Goal: Check status: Check status

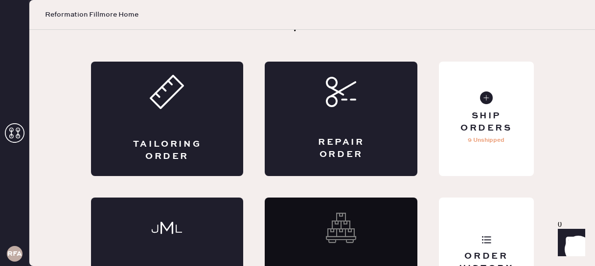
scroll to position [89, 0]
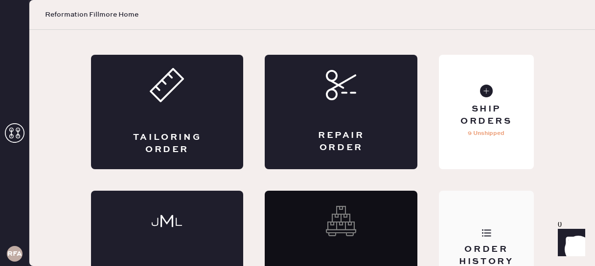
click at [487, 244] on div "Order History" at bounding box center [486, 256] width 79 height 24
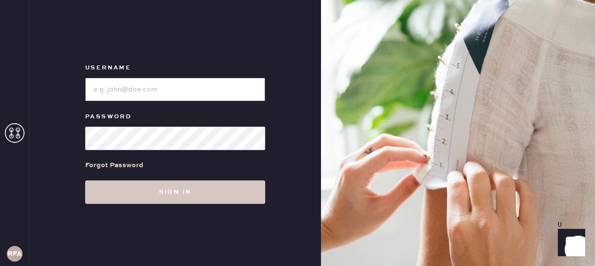
type input "reformationfillmore"
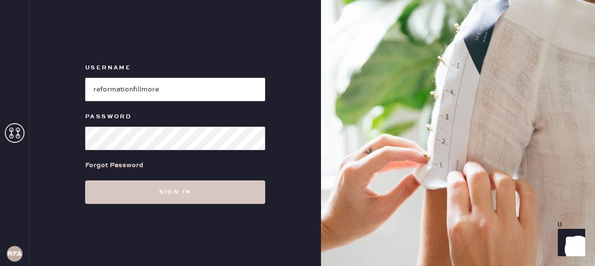
click at [168, 204] on div "Username Password Forgot Password Sign in" at bounding box center [175, 133] width 292 height 266
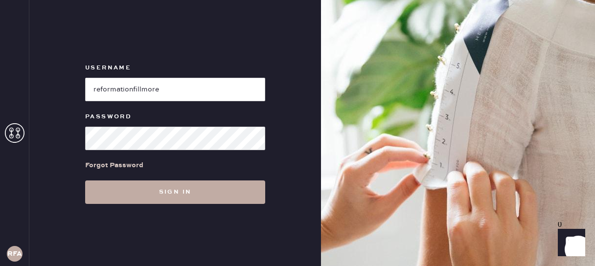
click at [166, 193] on button "Sign in" at bounding box center [175, 192] width 180 height 23
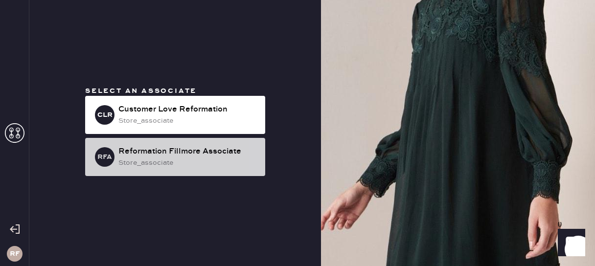
click at [172, 155] on div "Reformation Fillmore Associate" at bounding box center [187, 152] width 139 height 12
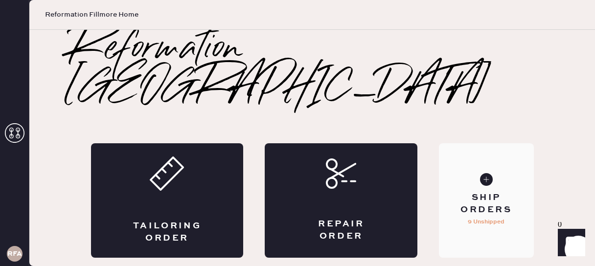
click at [505, 195] on div "Ship Orders 9 Unshipped" at bounding box center [486, 200] width 94 height 115
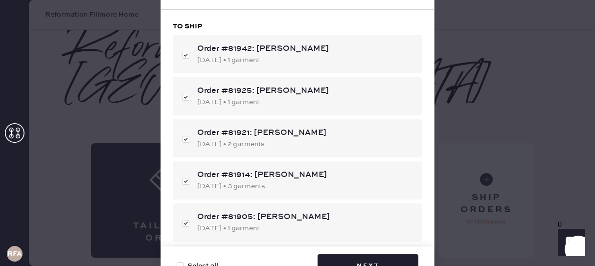
checkbox input "true"
click at [479, 27] on div "Select orders to ship To ship Order #81942: [PERSON_NAME] [DATE] • 1 garment Or…" at bounding box center [297, 133] width 595 height 266
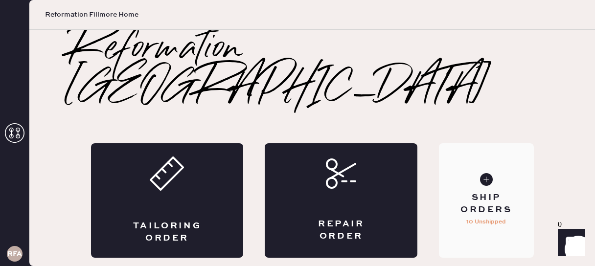
scroll to position [89, 0]
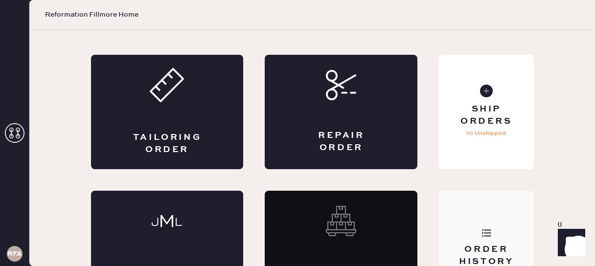
click at [482, 244] on div "Order History" at bounding box center [486, 256] width 79 height 24
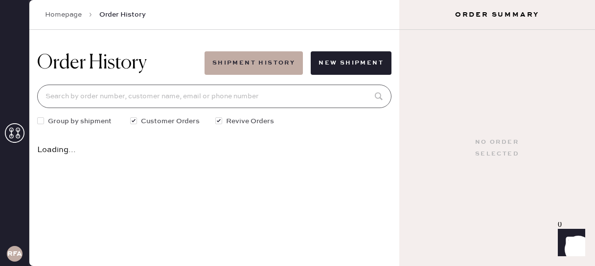
click at [229, 98] on input at bounding box center [214, 96] width 354 height 23
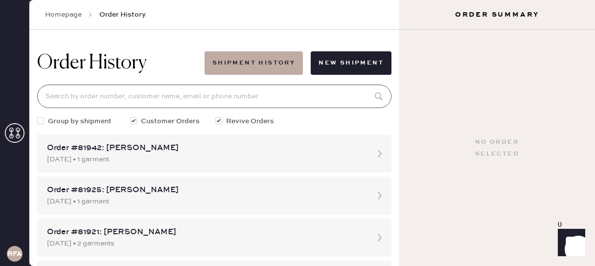
paste input "[EMAIL_ADDRESS][DOMAIN_NAME]"
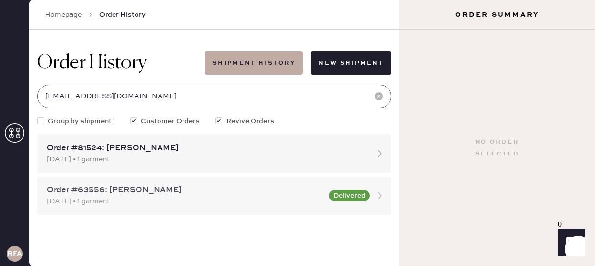
type input "[EMAIL_ADDRESS][DOMAIN_NAME]"
click at [133, 198] on div "[DATE] • 1 garment" at bounding box center [185, 201] width 276 height 11
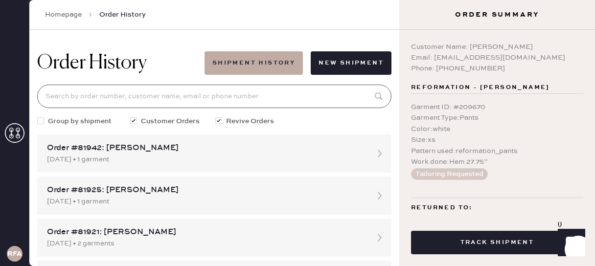
click at [152, 93] on input at bounding box center [214, 96] width 354 height 23
paste input "[EMAIL_ADDRESS][DOMAIN_NAME]"
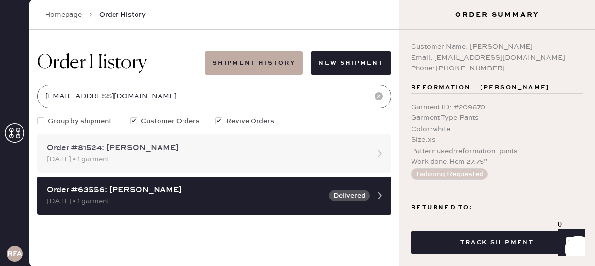
type input "[EMAIL_ADDRESS][DOMAIN_NAME]"
click at [117, 147] on div "Order #81524: [PERSON_NAME]" at bounding box center [205, 148] width 317 height 12
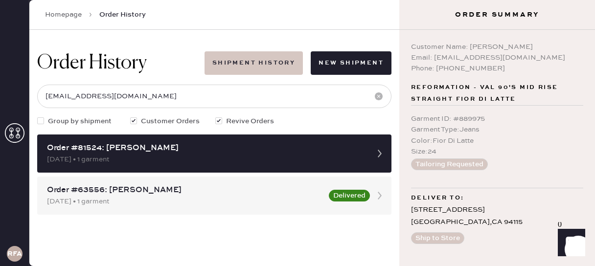
click at [235, 67] on button "Shipment History" at bounding box center [254, 62] width 98 height 23
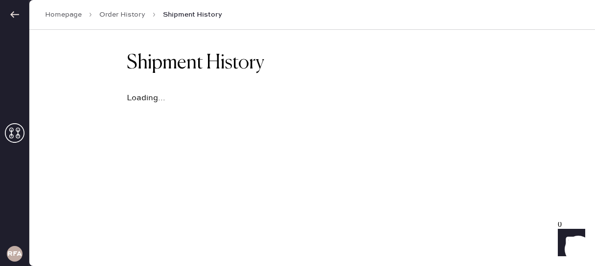
click at [64, 15] on link "Homepage" at bounding box center [63, 15] width 37 height 10
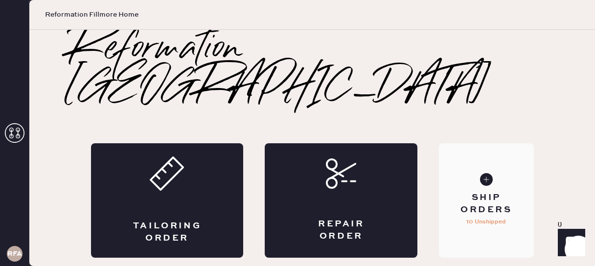
click at [469, 203] on div "Ship Orders 10 Unshipped" at bounding box center [486, 200] width 94 height 115
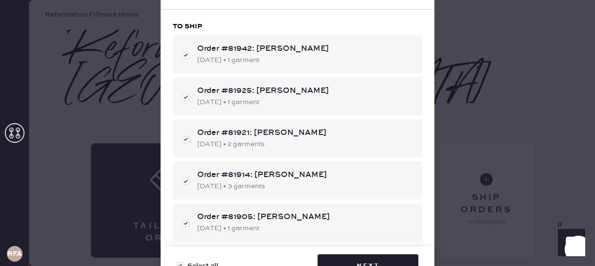
click at [535, 145] on div "Select orders to ship To ship Order #81942: [PERSON_NAME] [DATE] • 1 garment Or…" at bounding box center [297, 133] width 595 height 266
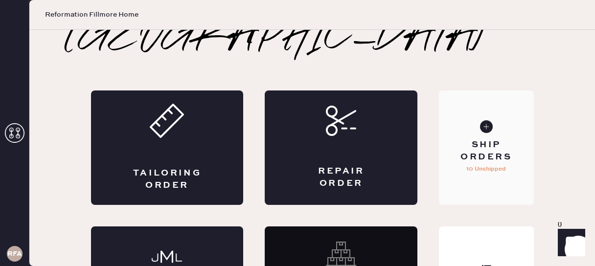
scroll to position [89, 0]
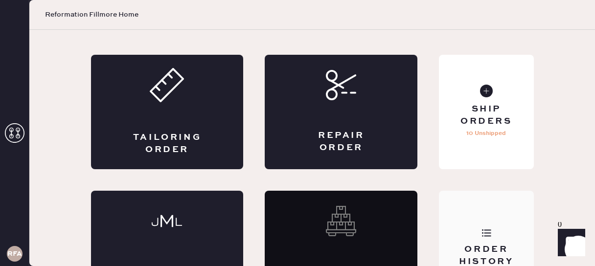
click at [478, 244] on div "Order History" at bounding box center [486, 256] width 79 height 24
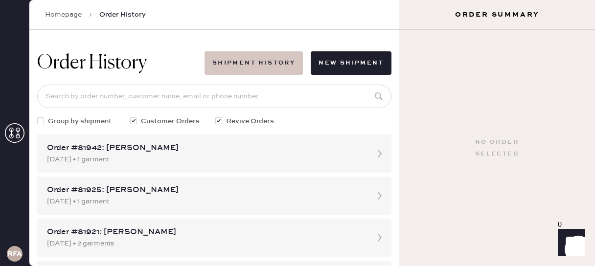
click at [261, 66] on button "Shipment History" at bounding box center [254, 62] width 98 height 23
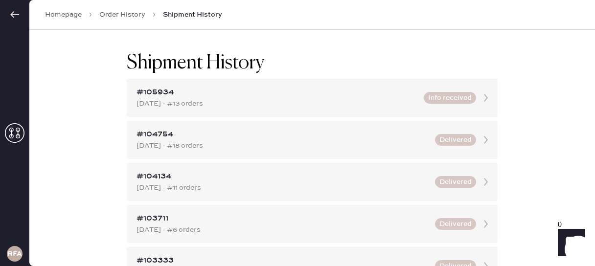
click at [179, 14] on span "Shipment History" at bounding box center [192, 15] width 59 height 10
click at [134, 12] on link "Order History" at bounding box center [122, 15] width 46 height 10
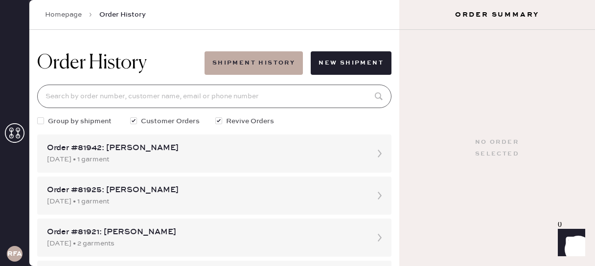
click at [169, 103] on input at bounding box center [214, 96] width 354 height 23
type input "[EMAIL_ADDRESS][DOMAIN_NAME]"
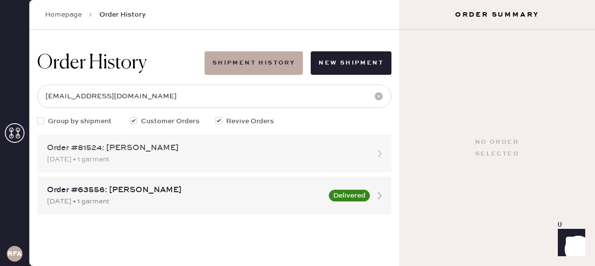
click at [110, 155] on div "[DATE] • 1 garment" at bounding box center [205, 159] width 317 height 11
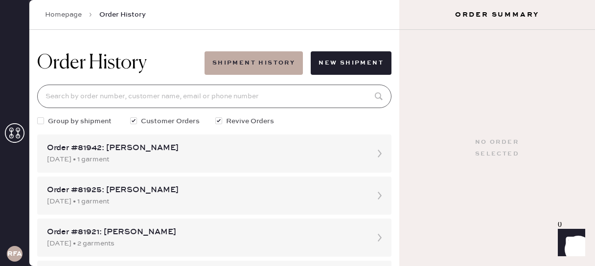
click at [141, 90] on input at bounding box center [214, 96] width 354 height 23
type input "[EMAIL_ADDRESS][DOMAIN_NAME]"
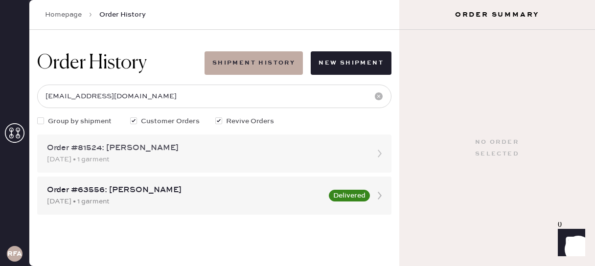
click at [354, 151] on div "Order #81524: [PERSON_NAME]" at bounding box center [205, 148] width 317 height 12
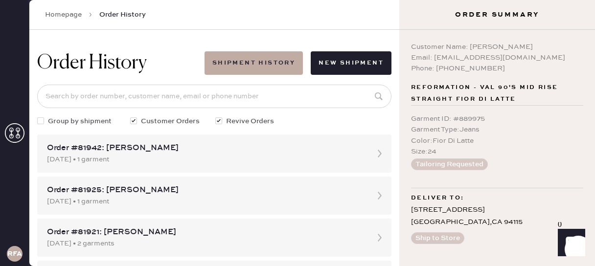
click at [467, 162] on button "Tailoring Requested" at bounding box center [449, 165] width 77 height 12
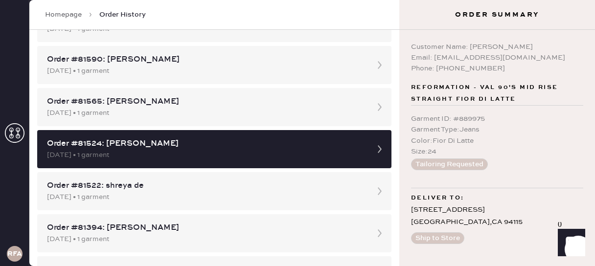
scroll to position [763, 0]
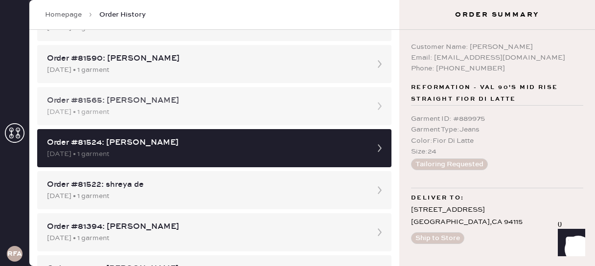
click at [295, 101] on div "Order #81565: [PERSON_NAME]" at bounding box center [205, 101] width 317 height 12
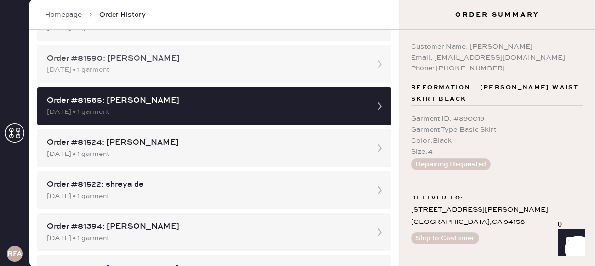
click at [292, 80] on div "Order #81590: [PERSON_NAME] [DATE] • 1 garment" at bounding box center [214, 64] width 354 height 38
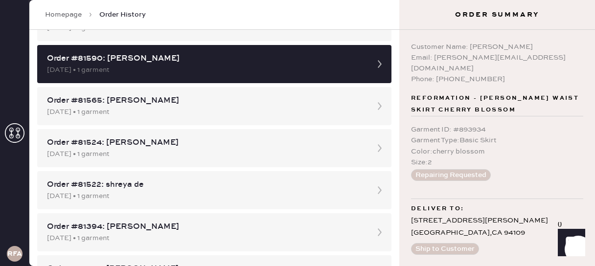
click at [249, 148] on div "Order #81524: [PERSON_NAME]" at bounding box center [205, 143] width 317 height 12
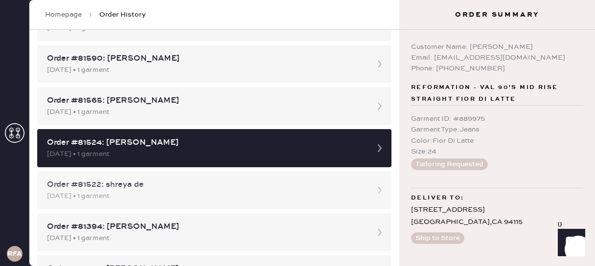
click at [253, 183] on div "Order #81522: shreya de" at bounding box center [205, 185] width 317 height 12
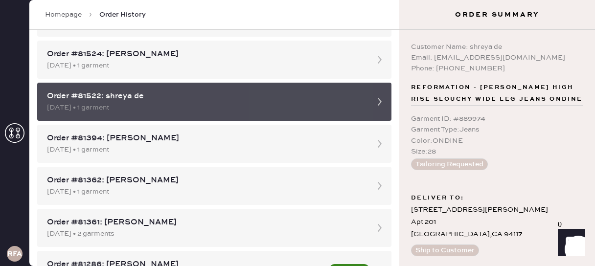
scroll to position [853, 0]
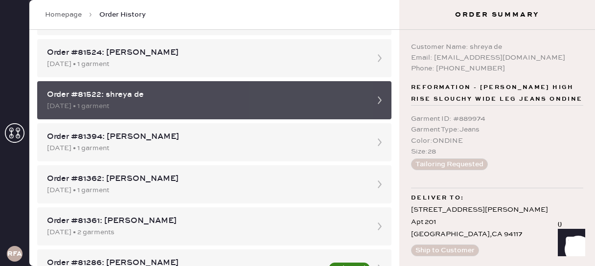
click at [253, 183] on div "Order #81362: [PERSON_NAME]" at bounding box center [205, 179] width 317 height 12
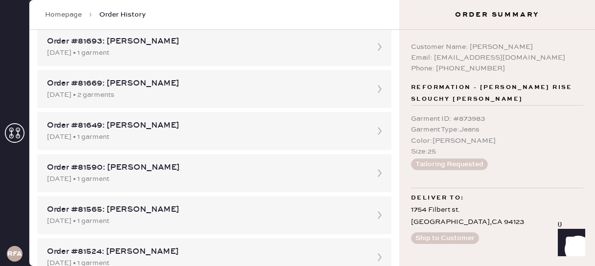
scroll to position [528, 0]
click at [271, 86] on div "Order #81731: [PERSON_NAME]" at bounding box center [205, 84] width 317 height 12
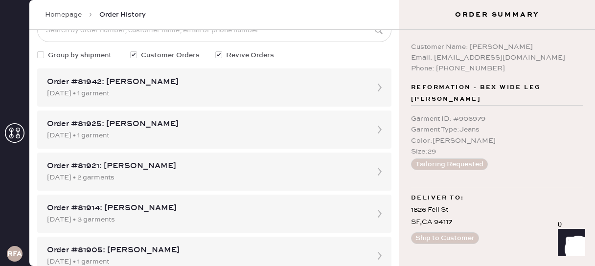
scroll to position [62, 0]
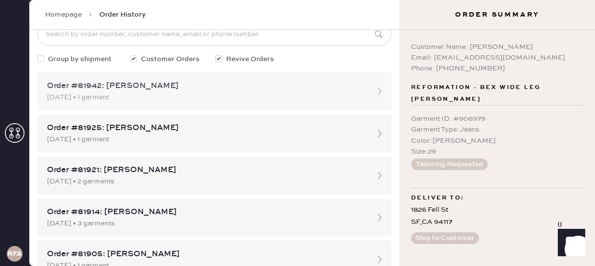
click at [249, 88] on div "Order #81942: [PERSON_NAME]" at bounding box center [205, 86] width 317 height 12
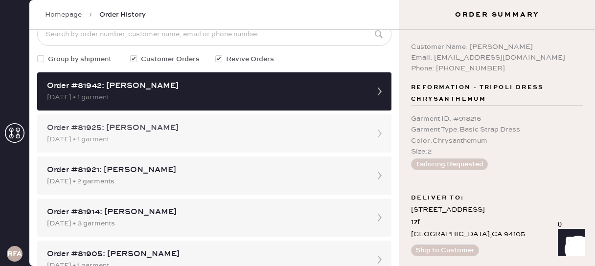
click at [249, 127] on div "Order #81925: [PERSON_NAME]" at bounding box center [205, 128] width 317 height 12
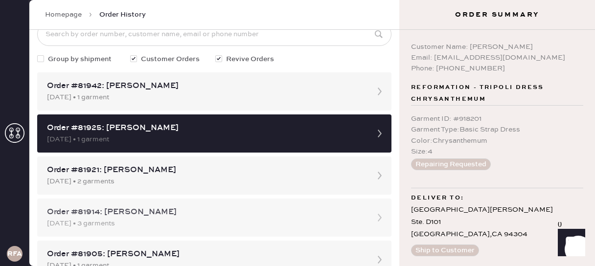
click at [296, 223] on div "[DATE] • 3 garments" at bounding box center [205, 223] width 317 height 11
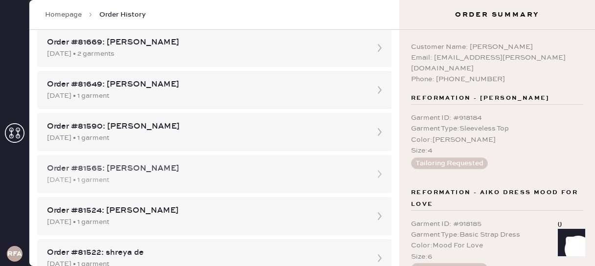
scroll to position [696, 0]
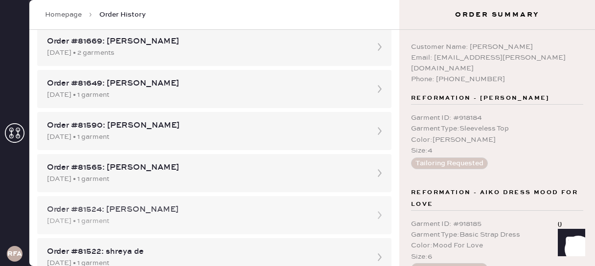
click at [212, 203] on div "Order #81524: [PERSON_NAME] [DATE] • 1 garment" at bounding box center [214, 215] width 354 height 38
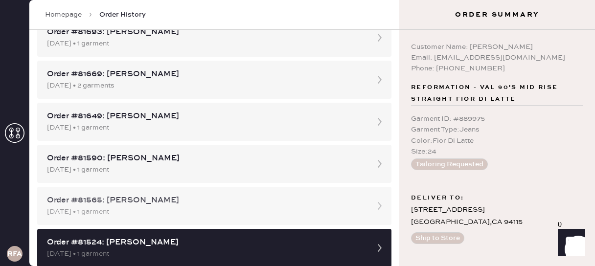
scroll to position [719, 0]
